Goal: Task Accomplishment & Management: Manage account settings

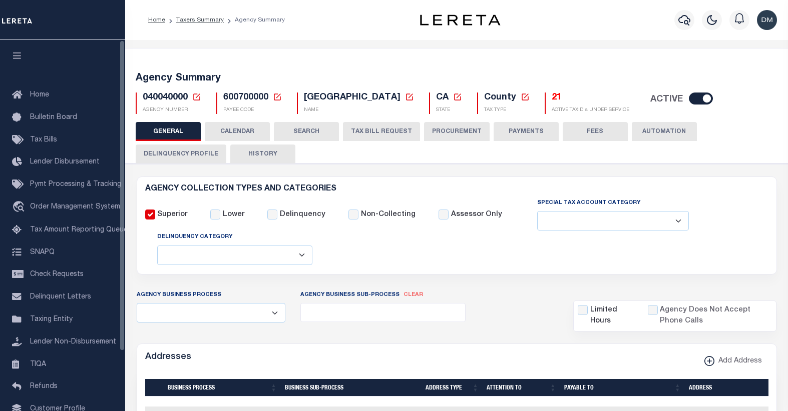
select select
click at [193, 97] on icon at bounding box center [196, 97] width 7 height 7
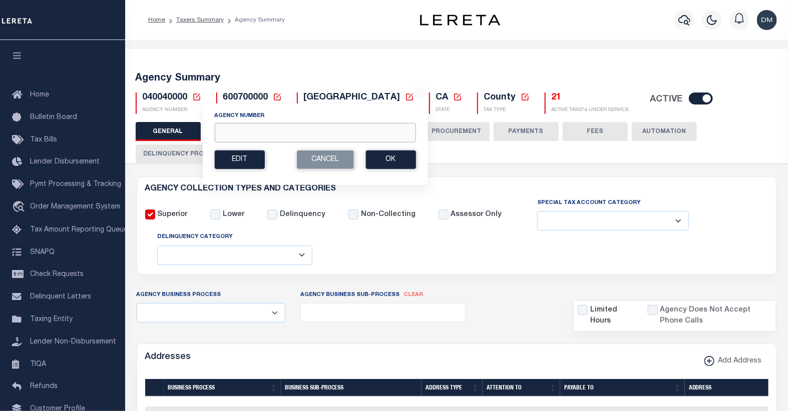
click at [254, 138] on input "Agency Number" at bounding box center [314, 133] width 201 height 20
type input "090610000"
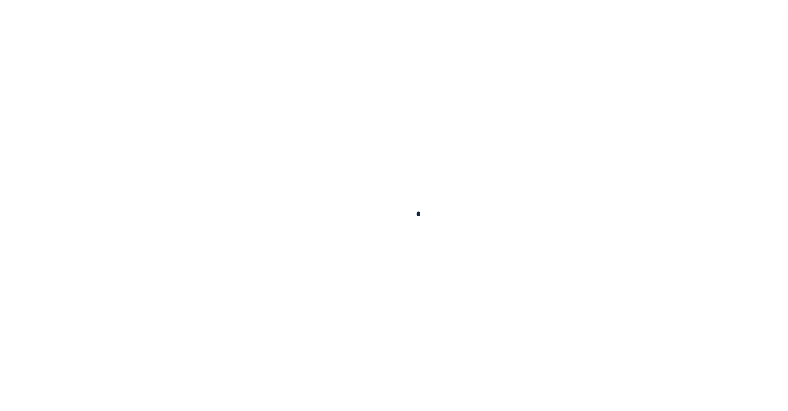
select select
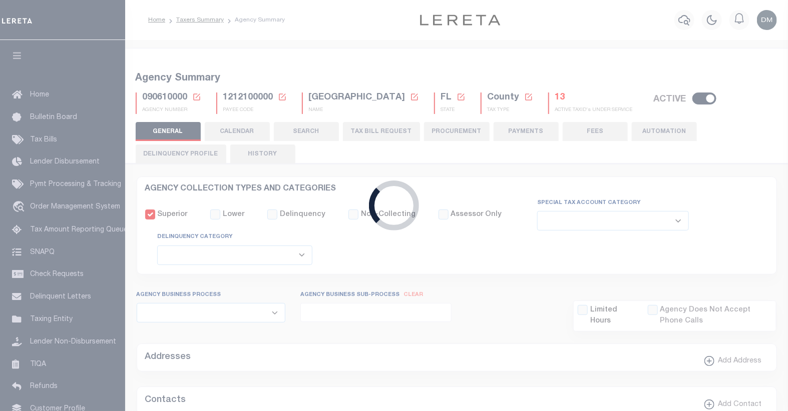
checkbox input "false"
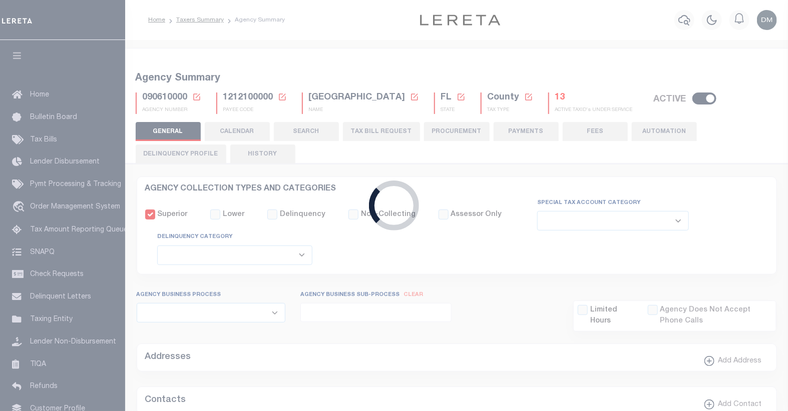
type input "1212100000"
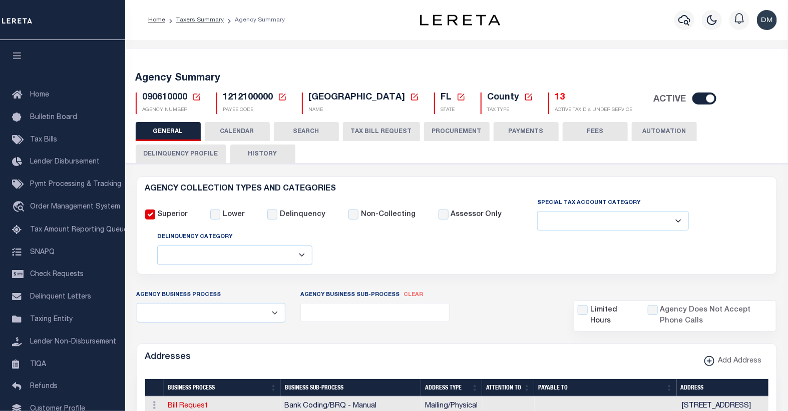
click at [367, 136] on button "TAX BILL REQUEST" at bounding box center [381, 131] width 77 height 19
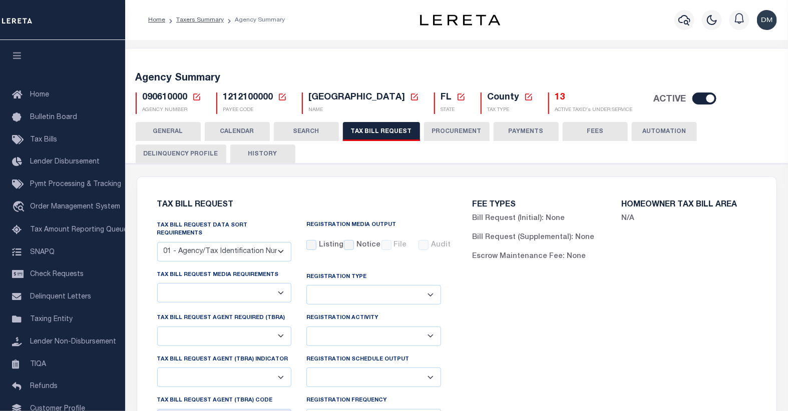
select select "27"
checkbox input "false"
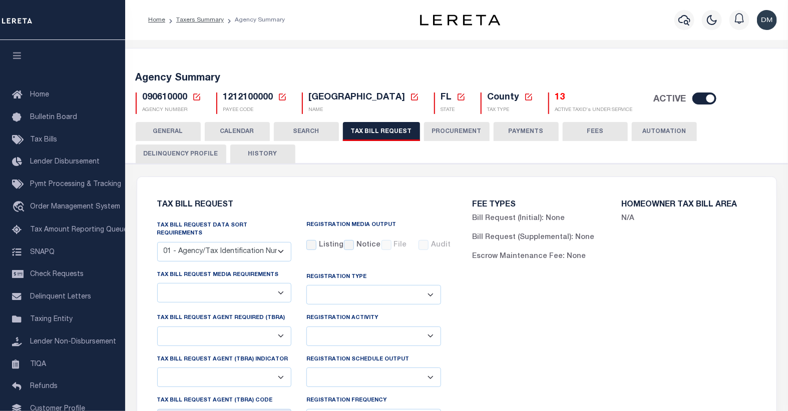
select select "22"
select select "false"
select select
select select "7803021001"
select select "2"
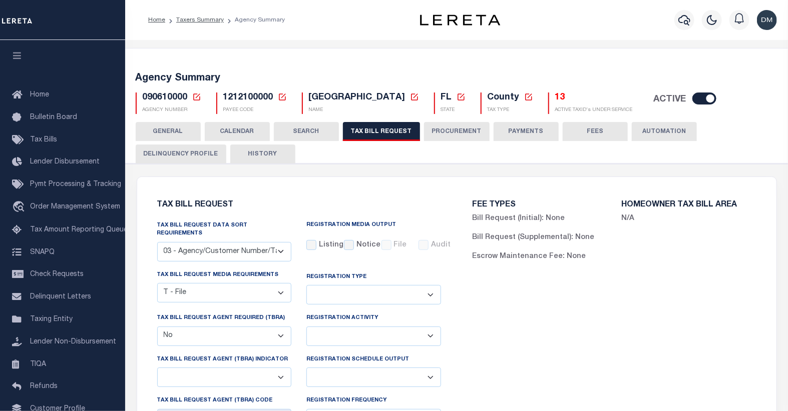
scroll to position [167, 0]
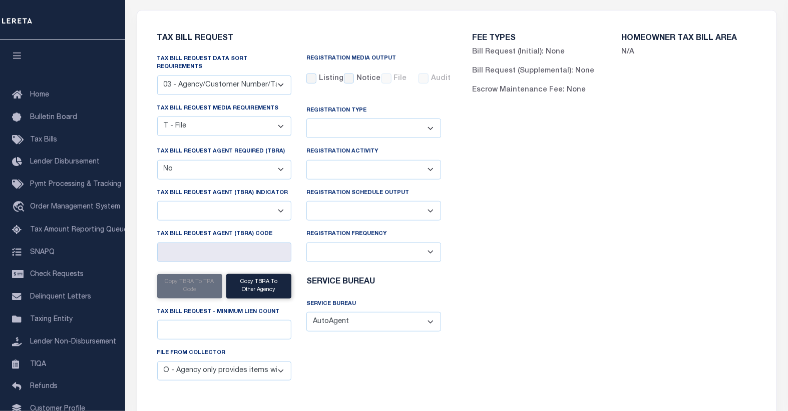
click at [432, 204] on select "Delta File Full File" at bounding box center [373, 211] width 135 height 20
select select "1"
click at [306, 201] on select "Delta File Full File" at bounding box center [373, 211] width 135 height 20
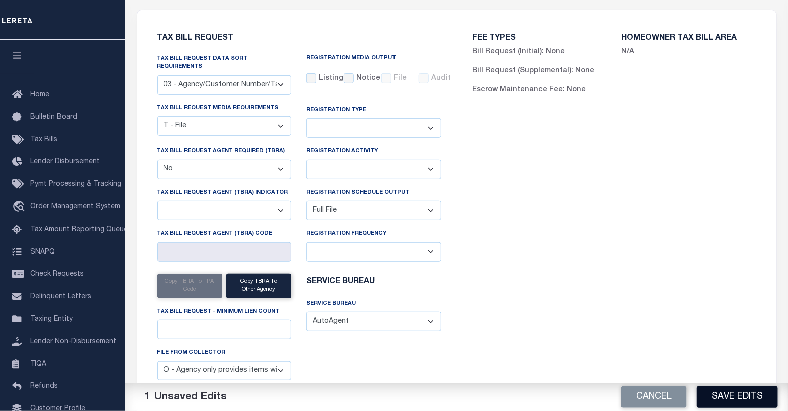
click at [726, 398] on button "Save Edits" at bounding box center [736, 398] width 81 height 22
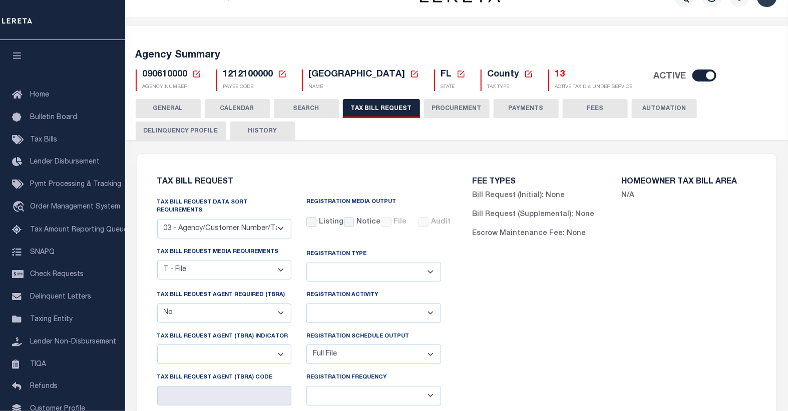
scroll to position [0, 0]
